Goal: Task Accomplishment & Management: Manage account settings

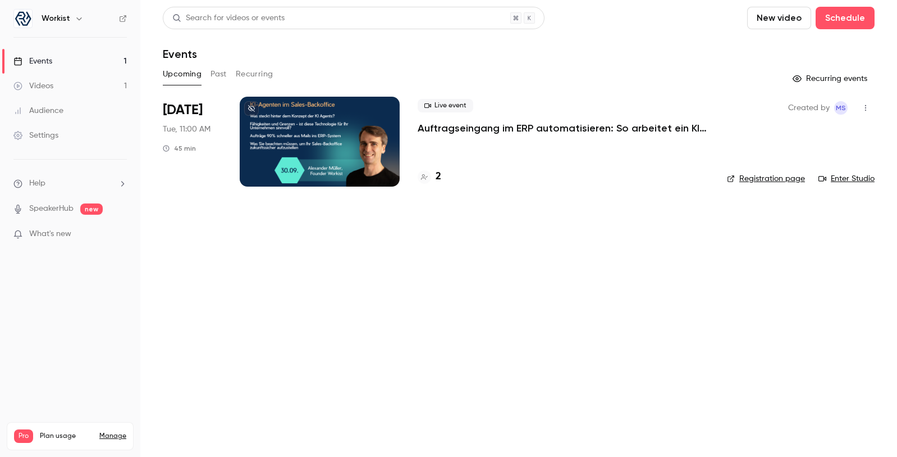
click at [463, 130] on p "Auftragseingang im ERP automatisieren: So arbeitet ein KI-Agent im Sales-Backof…" at bounding box center [563, 127] width 291 height 13
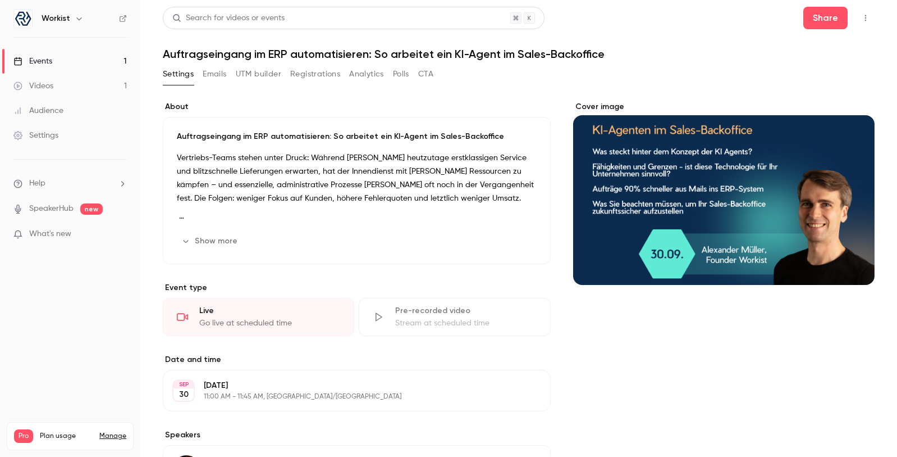
click at [315, 79] on button "Registrations" at bounding box center [315, 74] width 50 height 18
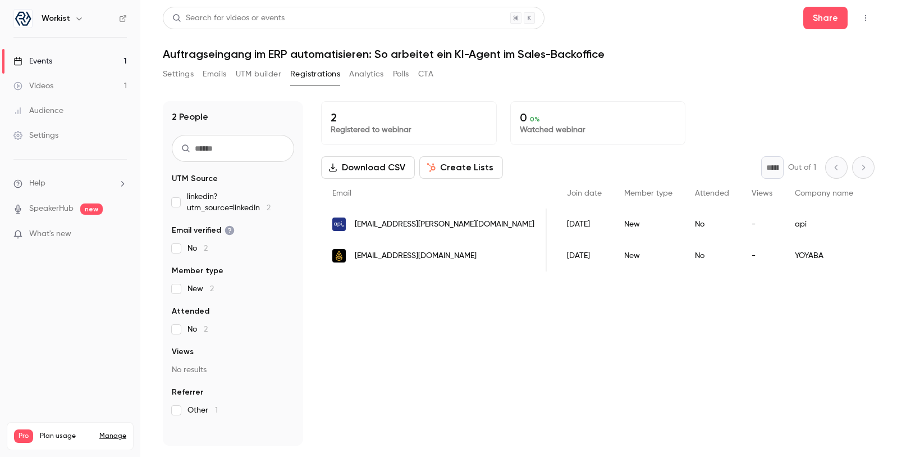
scroll to position [0, 37]
click at [165, 69] on button "Settings" at bounding box center [178, 74] width 31 height 18
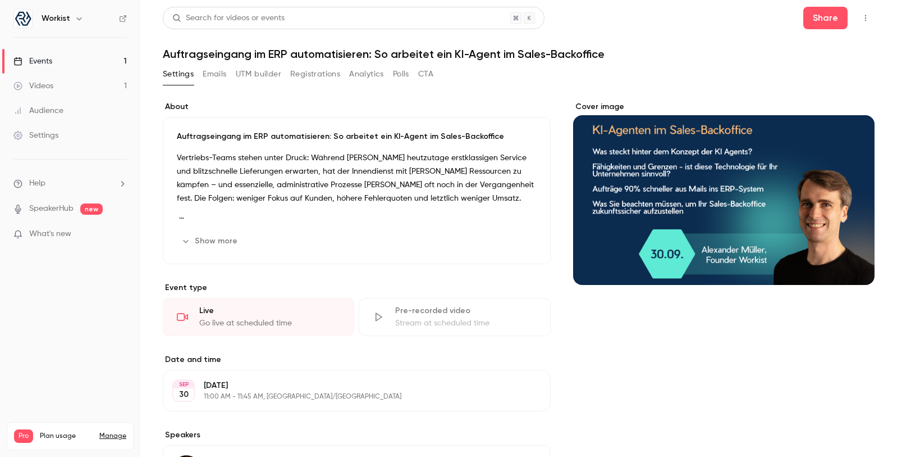
click at [869, 17] on icon "button" at bounding box center [865, 18] width 9 height 8
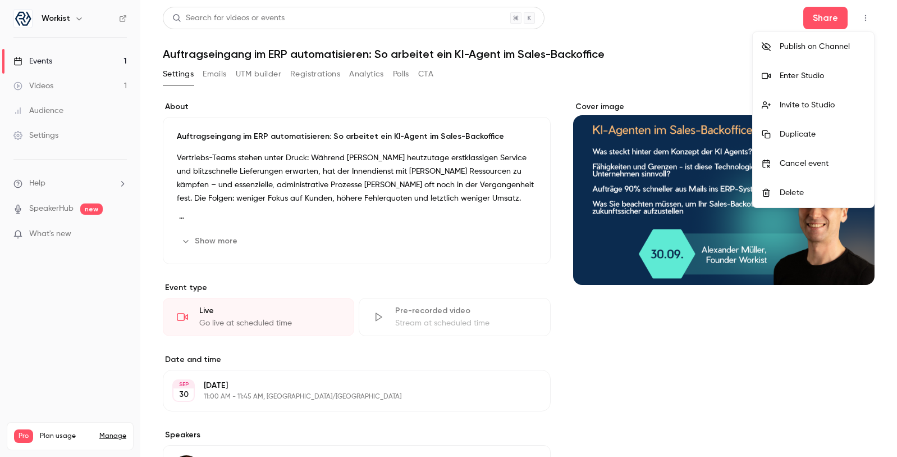
click at [833, 17] on div at bounding box center [448, 228] width 897 height 457
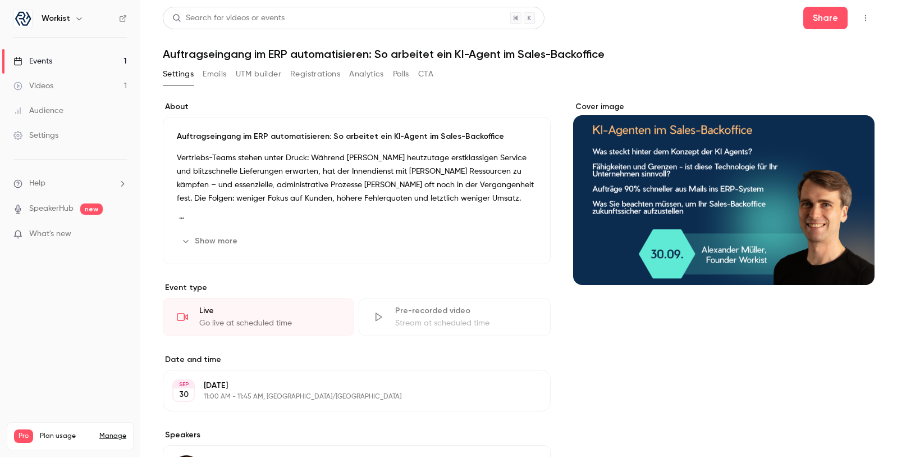
click at [833, 17] on button "Share" at bounding box center [826, 18] width 44 height 22
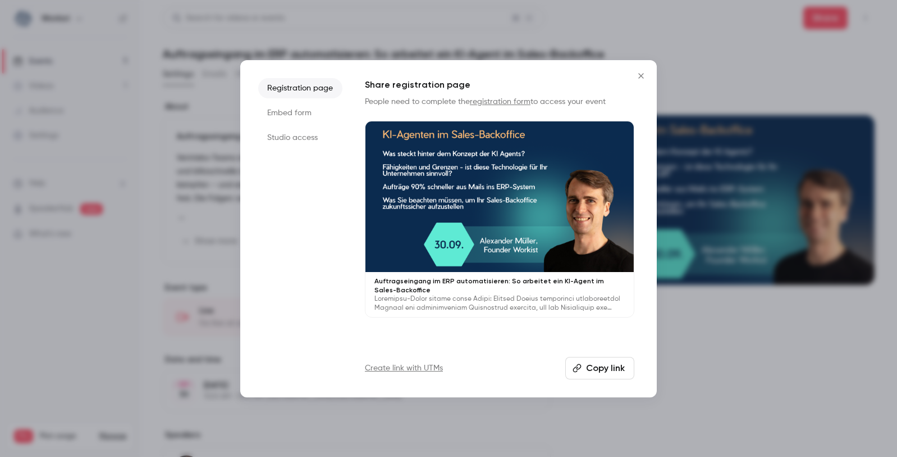
click at [476, 282] on p "Auftragseingang im ERP automatisieren: So arbeitet ein KI-Agent im Sales-Backof…" at bounding box center [500, 285] width 250 height 18
click at [641, 74] on icon "Close" at bounding box center [641, 75] width 13 height 9
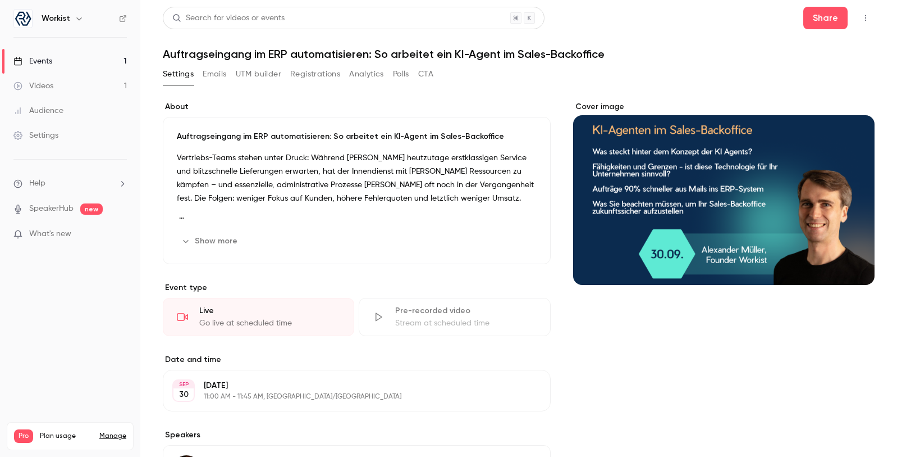
click at [218, 80] on button "Emails" at bounding box center [215, 74] width 24 height 18
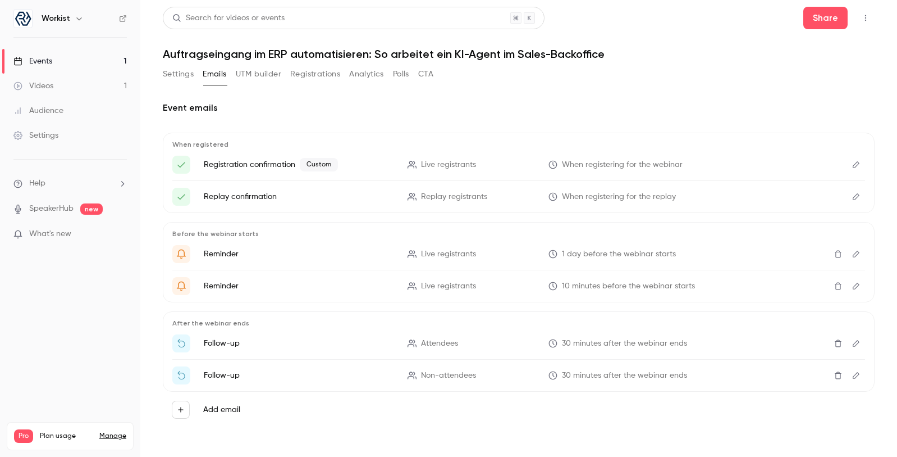
click at [850, 161] on button "Edit" at bounding box center [856, 165] width 18 height 18
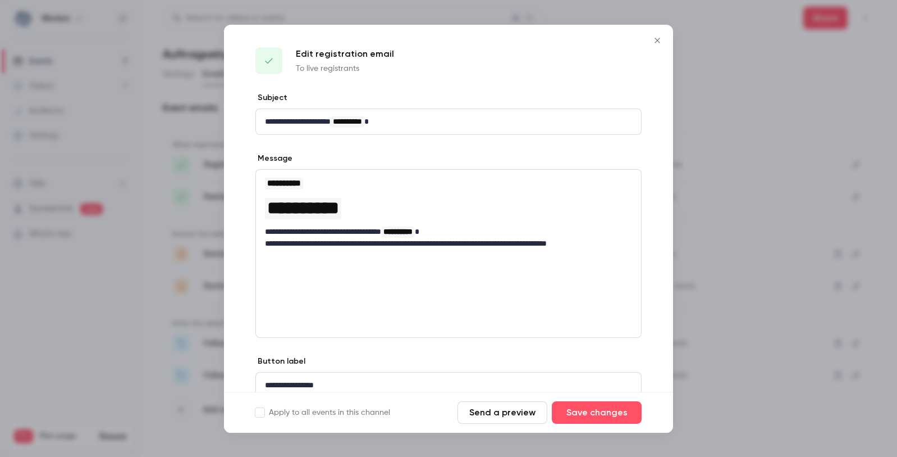
click at [659, 41] on icon "Close" at bounding box center [657, 40] width 13 height 9
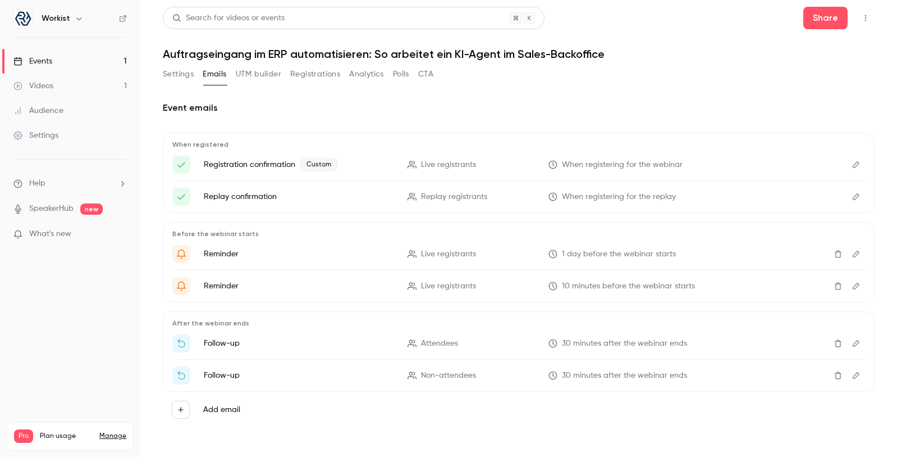
click at [188, 71] on button "Settings" at bounding box center [178, 74] width 31 height 18
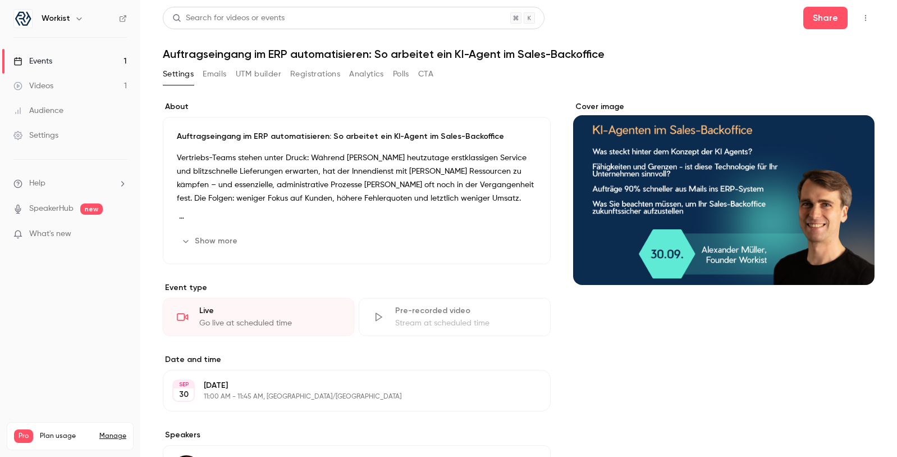
click at [74, 65] on link "Events 1" at bounding box center [70, 61] width 140 height 25
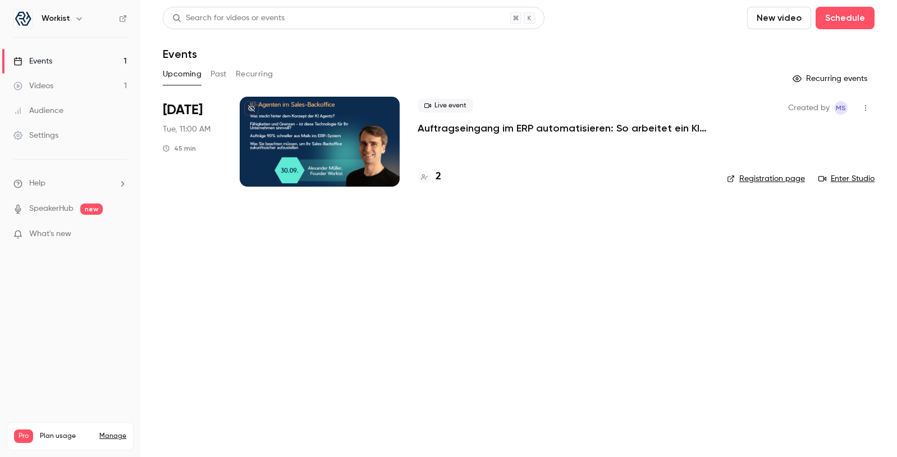
click at [220, 76] on button "Past" at bounding box center [219, 74] width 16 height 18
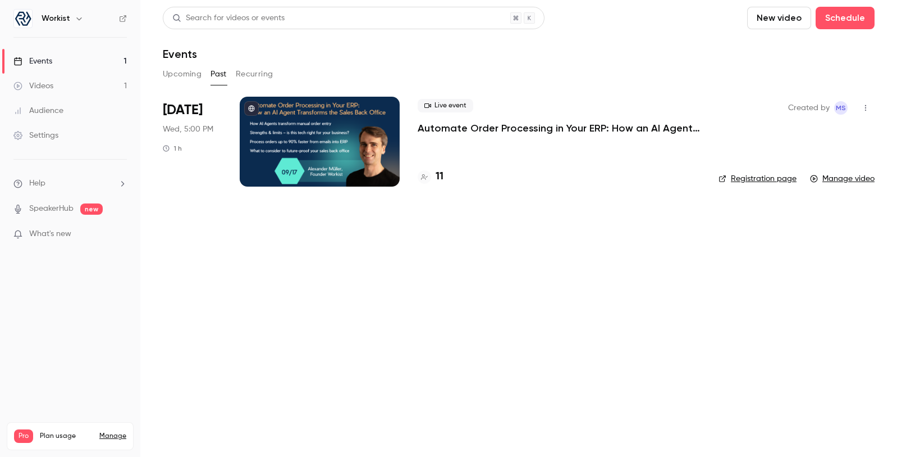
click at [464, 131] on p "Automate Order Processing in Your ERP: How an AI Agent Transforms the Sales Bac…" at bounding box center [559, 127] width 283 height 13
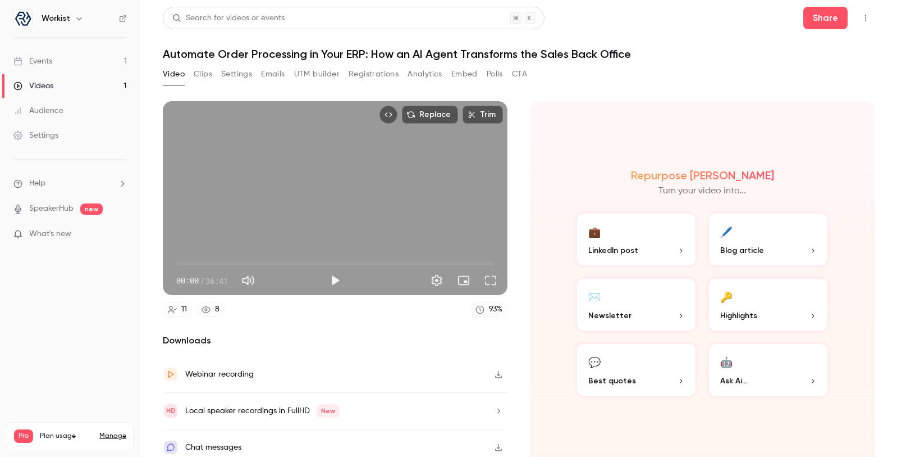
click at [269, 79] on button "Emails" at bounding box center [273, 74] width 24 height 18
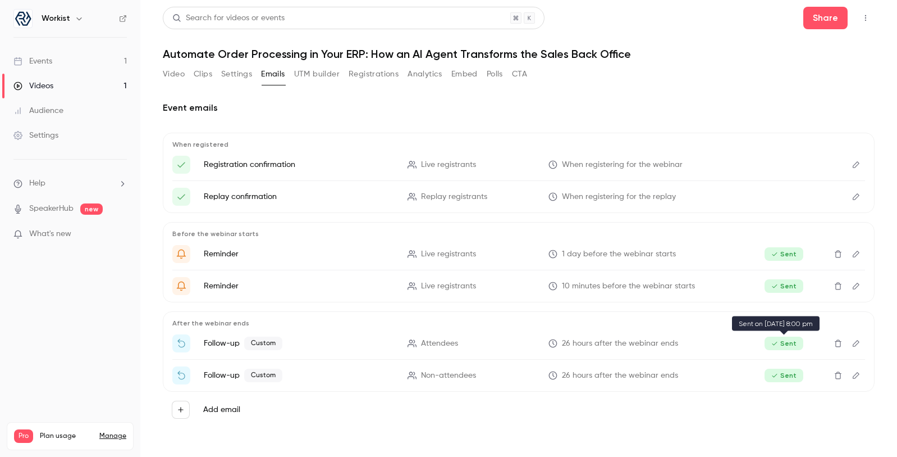
click at [784, 342] on span "Sent" at bounding box center [784, 342] width 39 height 13
click at [416, 77] on button "Analytics" at bounding box center [425, 74] width 35 height 18
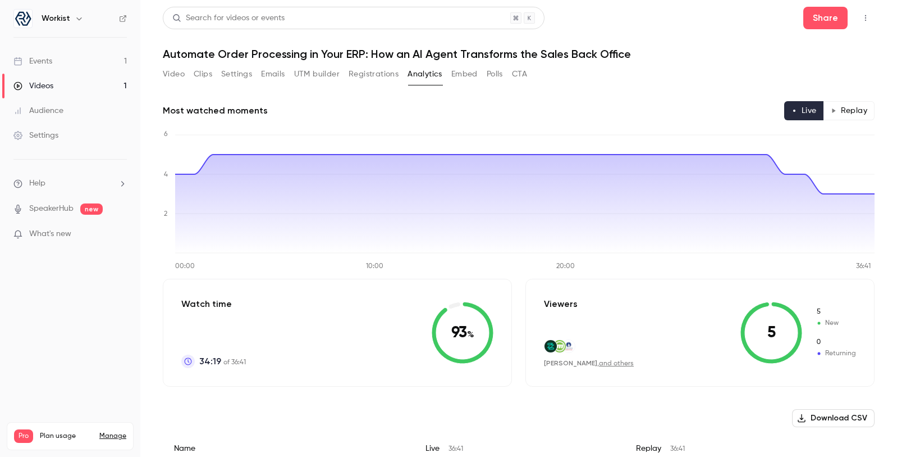
click at [177, 72] on button "Video" at bounding box center [174, 74] width 22 height 18
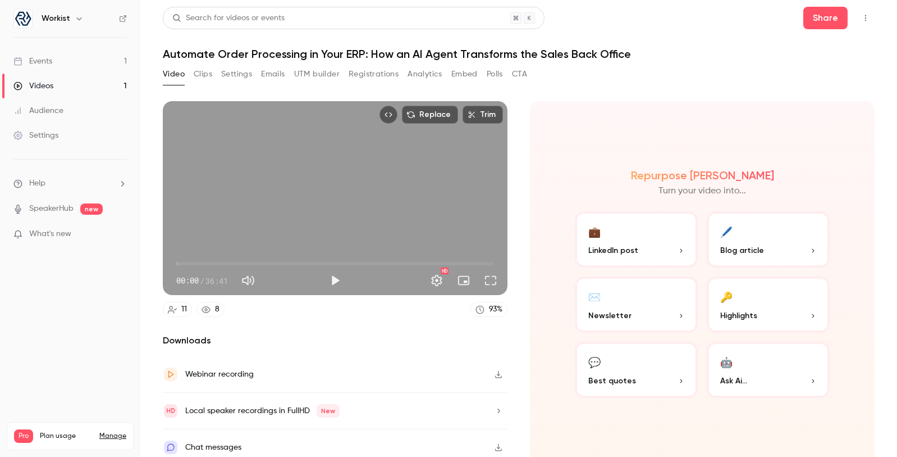
click at [198, 74] on button "Clips" at bounding box center [203, 74] width 19 height 18
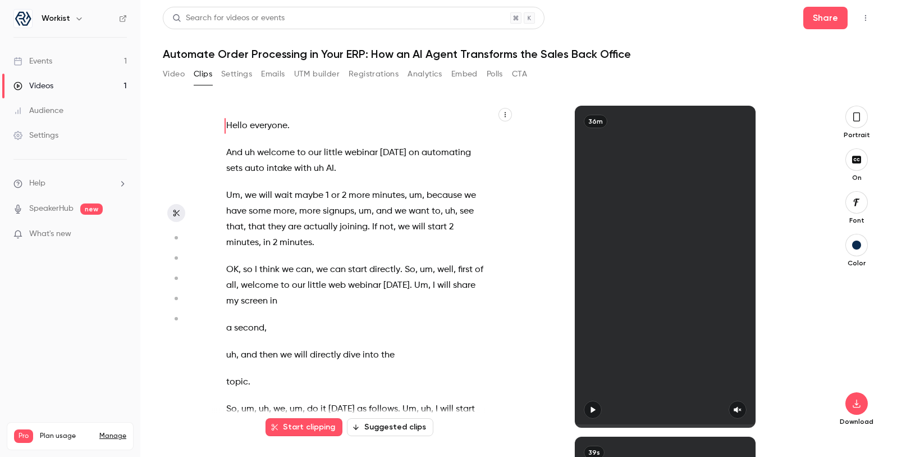
click at [176, 76] on button "Video" at bounding box center [174, 74] width 22 height 18
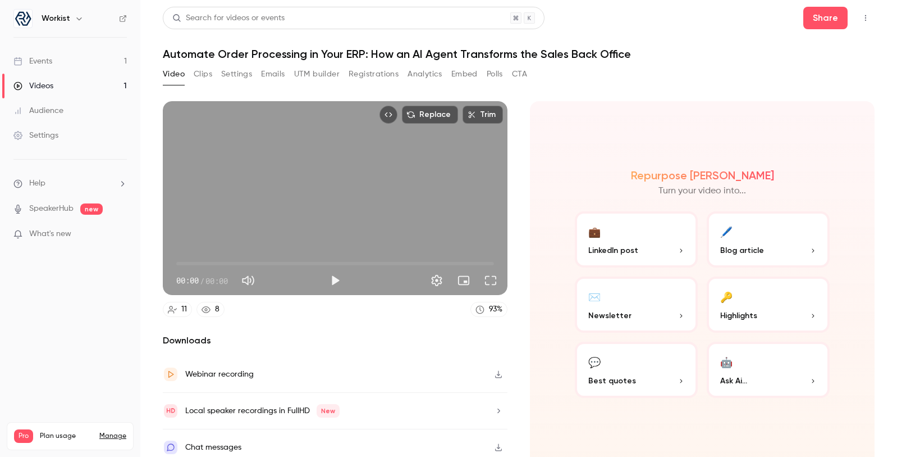
click at [236, 76] on button "Settings" at bounding box center [236, 74] width 31 height 18
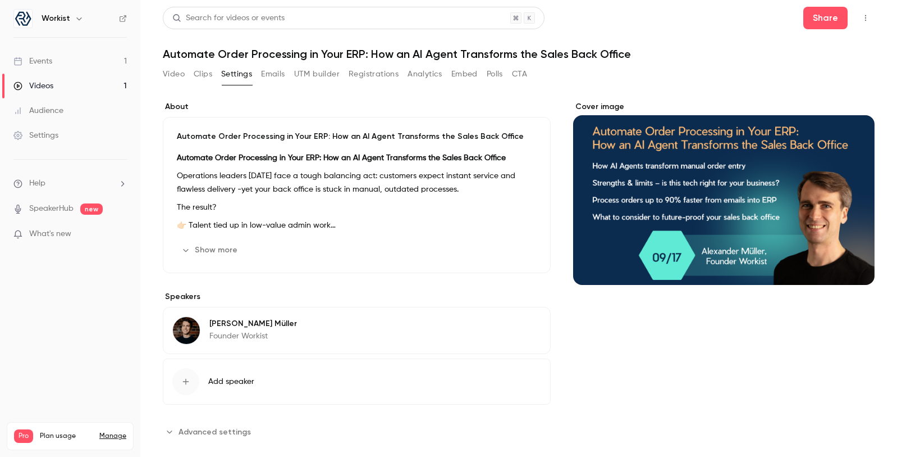
click at [276, 78] on button "Emails" at bounding box center [273, 74] width 24 height 18
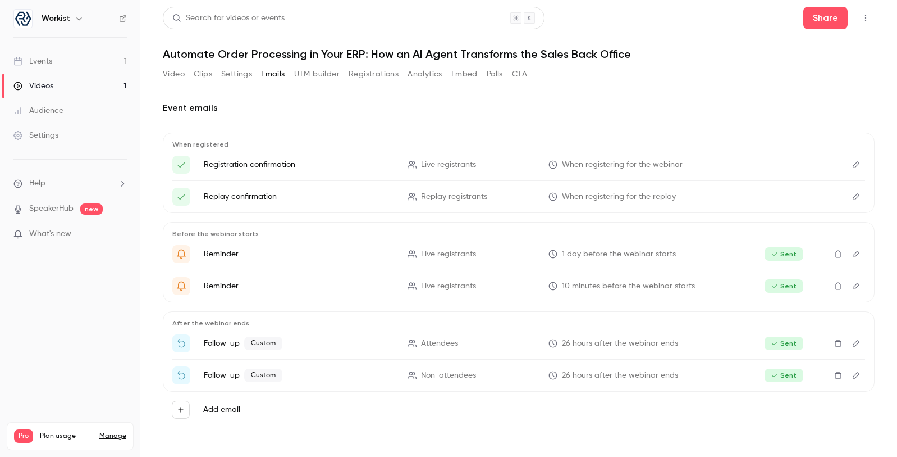
click at [313, 81] on button "UTM builder" at bounding box center [316, 74] width 45 height 18
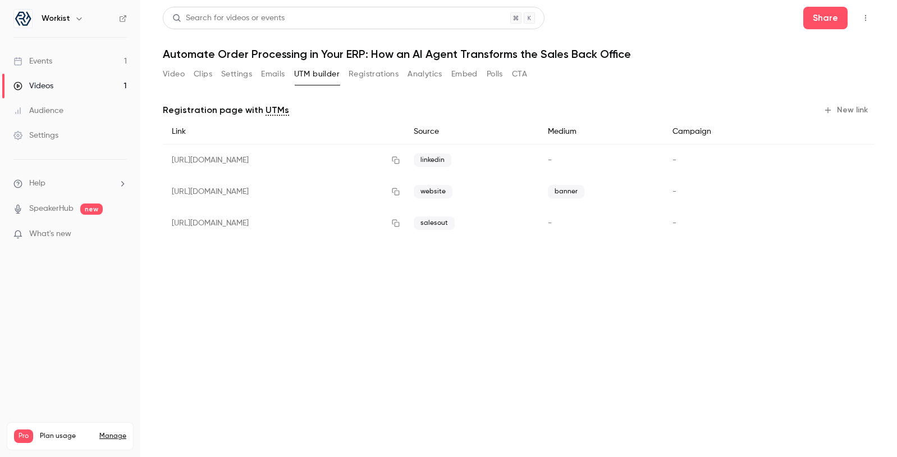
click at [381, 75] on button "Registrations" at bounding box center [374, 74] width 50 height 18
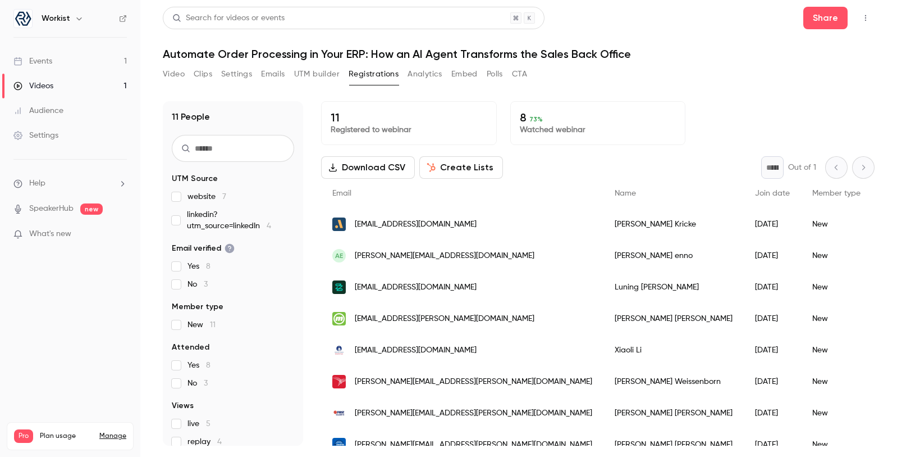
click at [417, 76] on button "Analytics" at bounding box center [425, 74] width 35 height 18
